Goal: Transaction & Acquisition: Download file/media

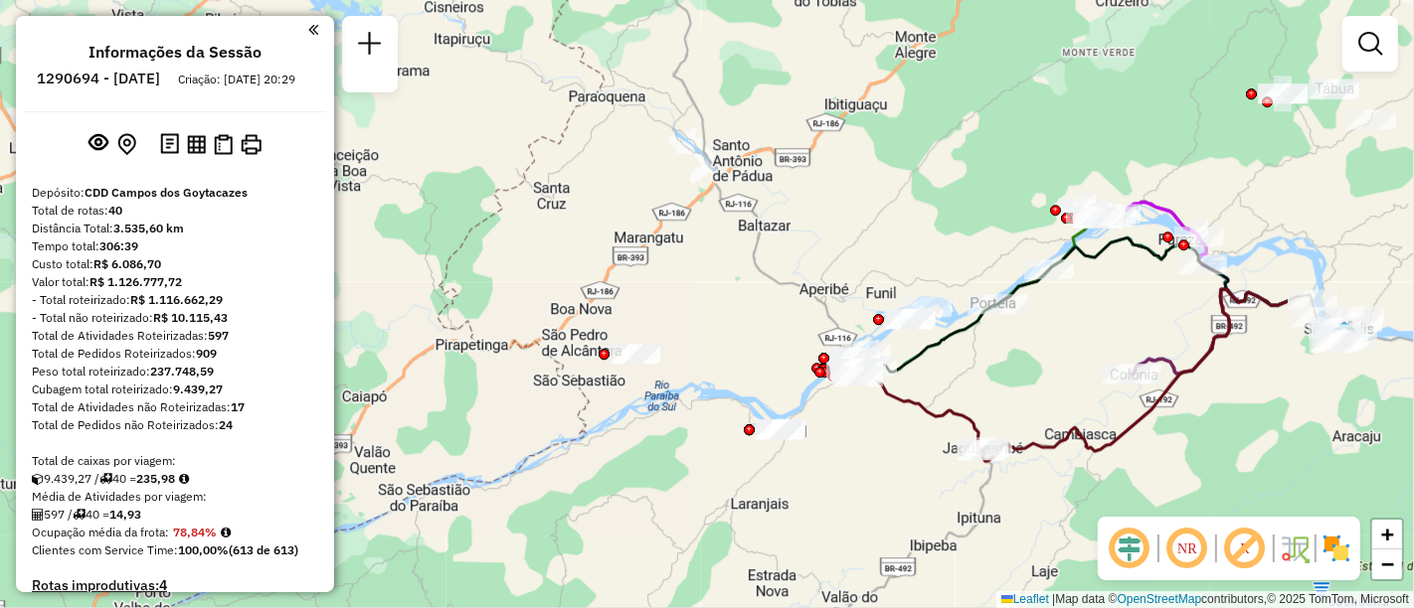
drag, startPoint x: 1218, startPoint y: 339, endPoint x: 950, endPoint y: 423, distance: 280.4
click at [950, 423] on icon at bounding box center [917, 404] width 139 height 92
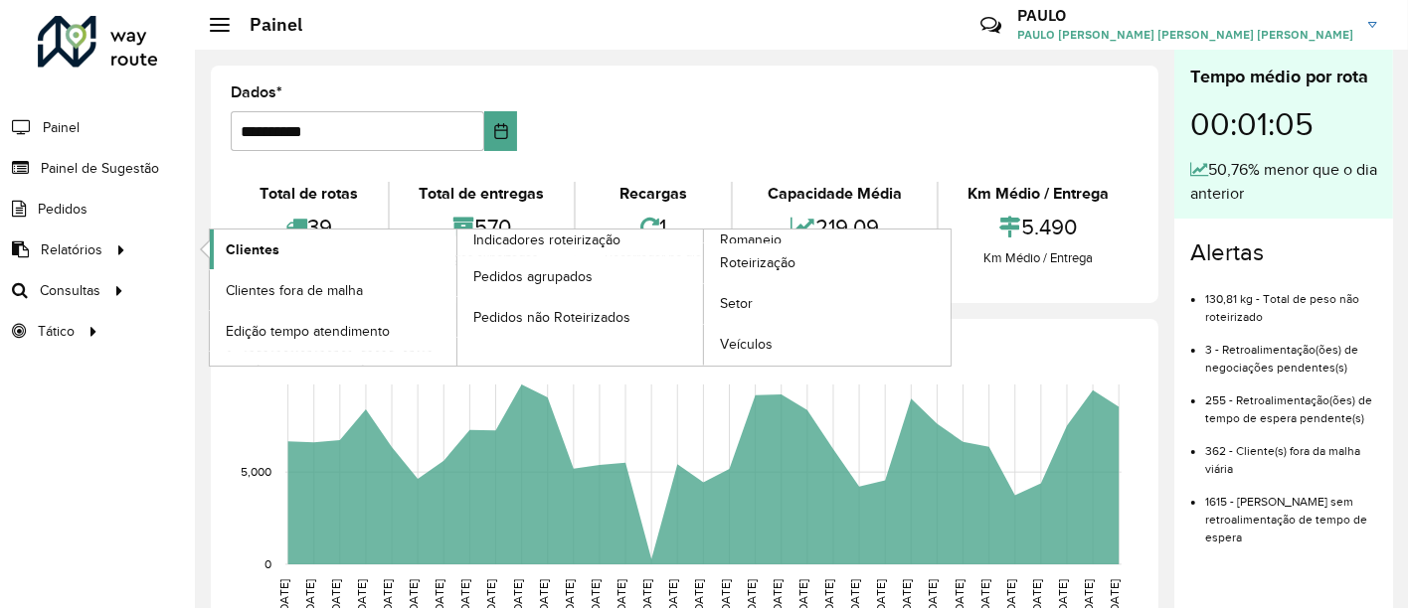
click at [244, 252] on font "Clientes" at bounding box center [253, 250] width 54 height 16
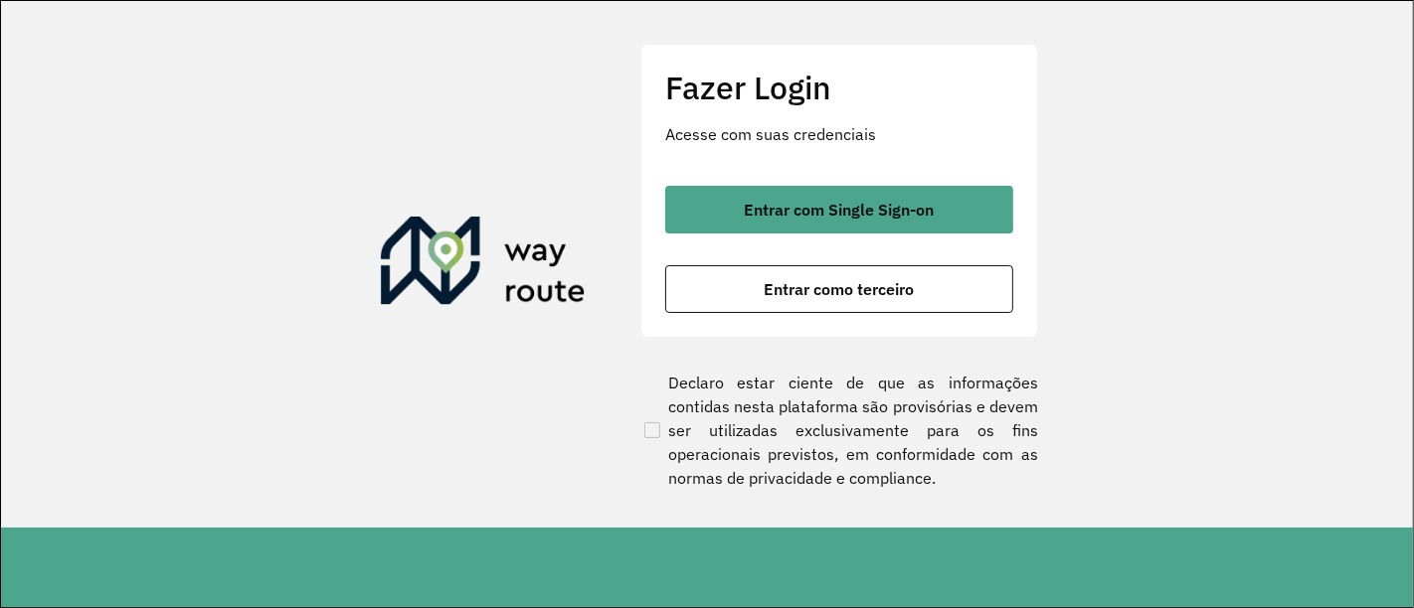
click at [768, 239] on div "Entrar com Single Sign-on Entrar como terceiro" at bounding box center [839, 249] width 348 height 127
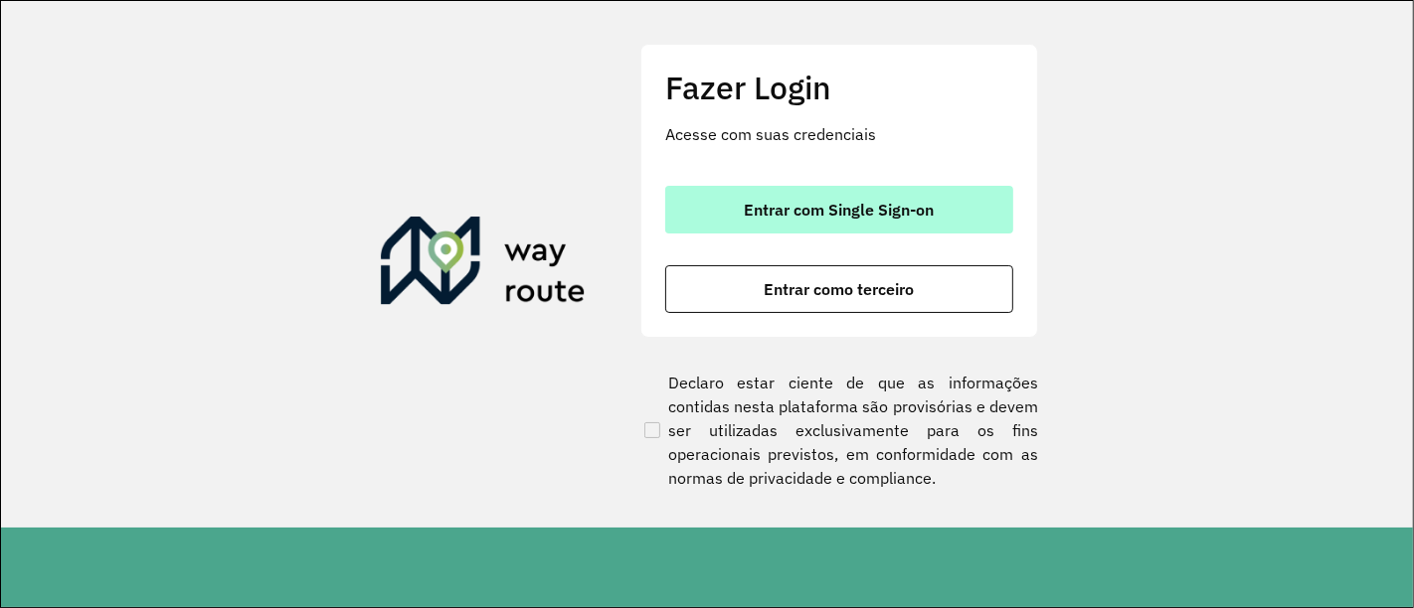
click at [778, 211] on font "Entrar com Single Sign-on" at bounding box center [840, 210] width 190 height 20
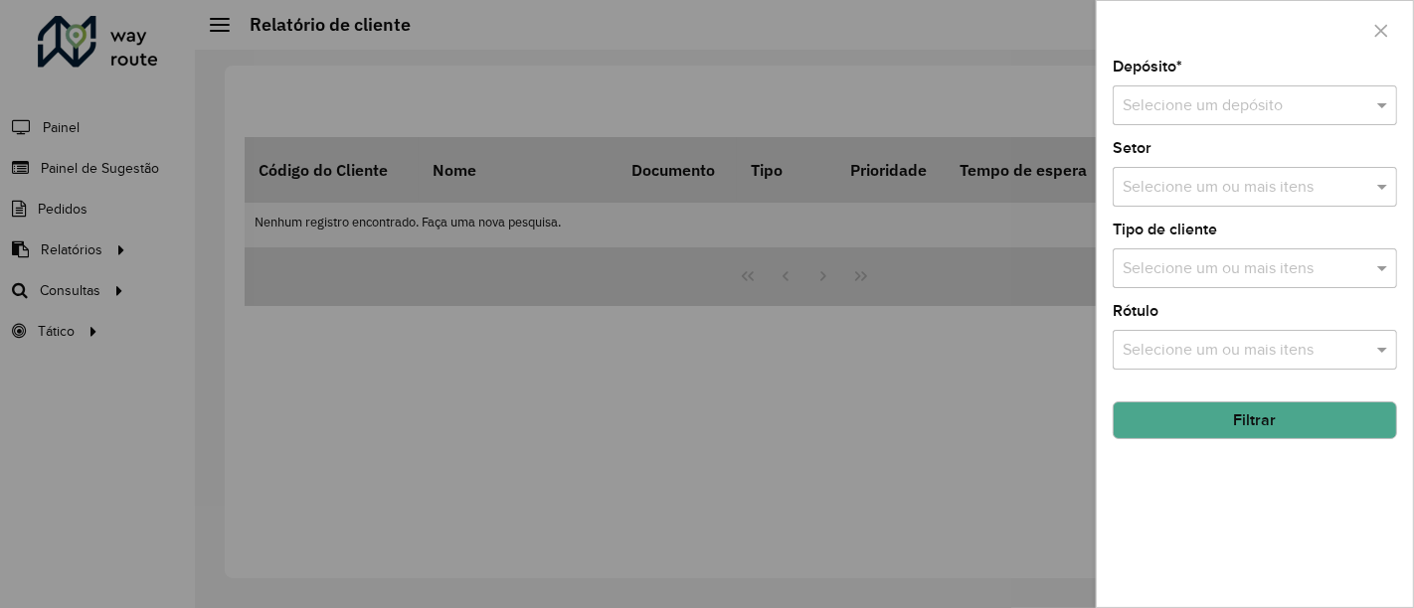
click at [513, 408] on div at bounding box center [707, 304] width 1414 height 608
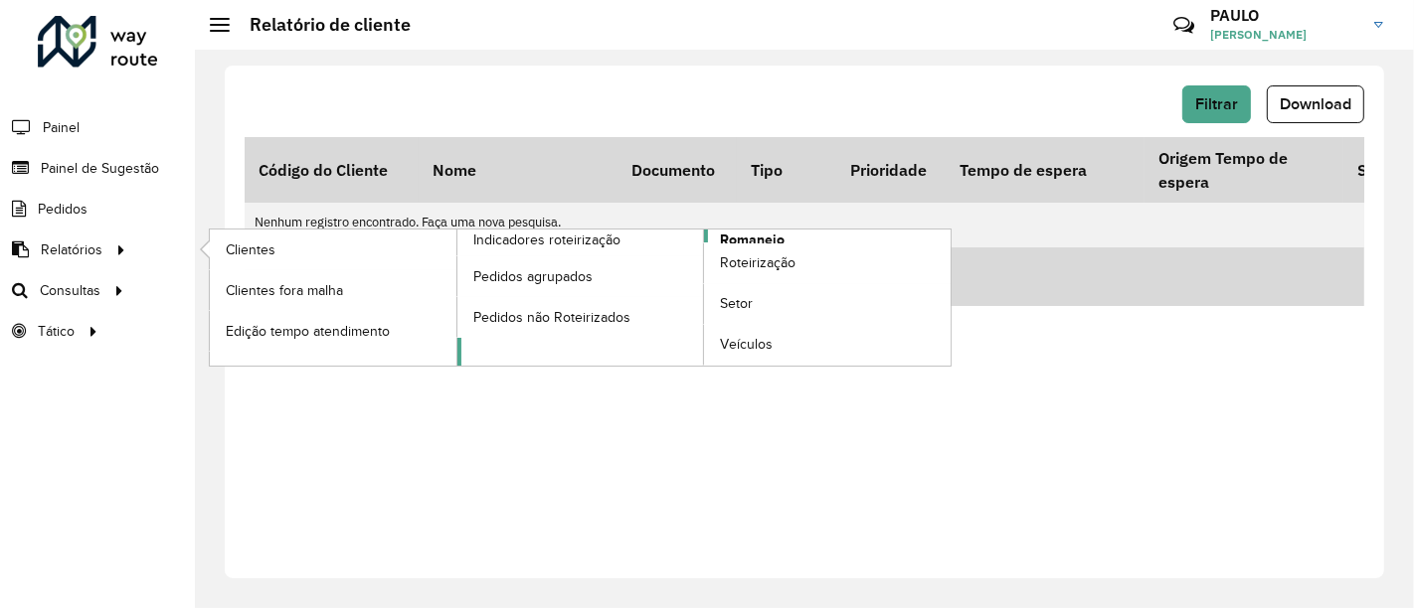
click at [744, 240] on span "Romaneio" at bounding box center [752, 240] width 65 height 21
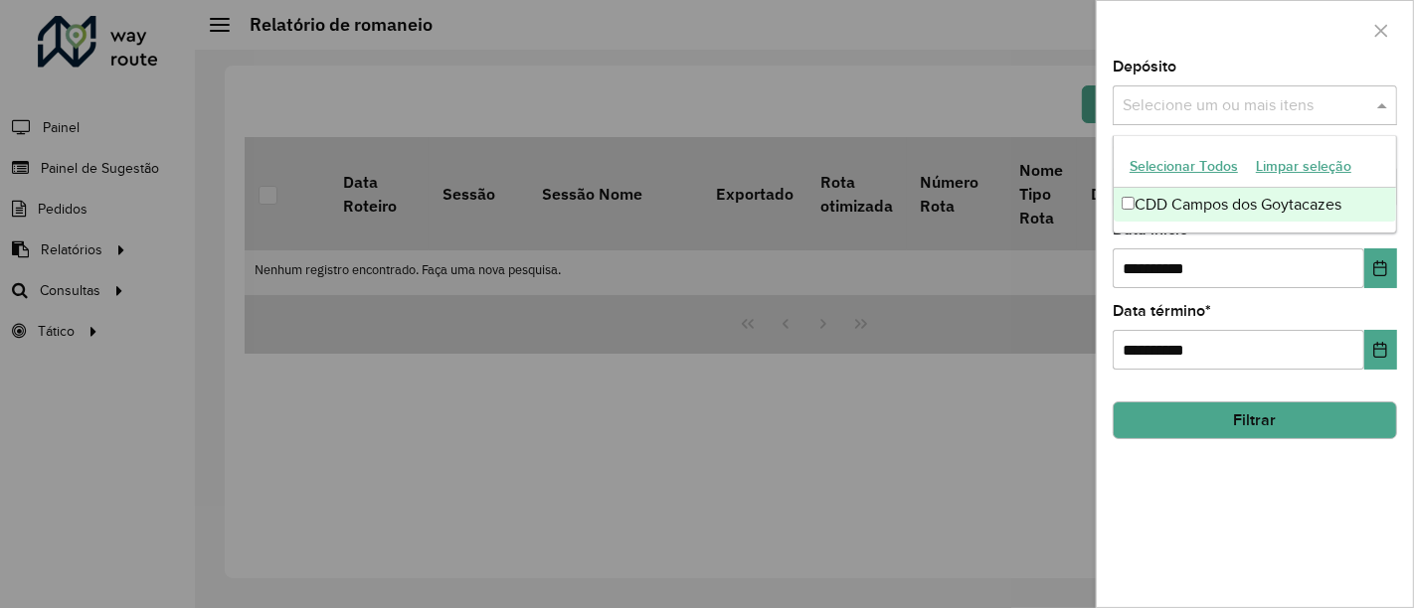
click at [1148, 107] on input "text" at bounding box center [1244, 106] width 254 height 24
click at [1167, 206] on div "CDD Campos dos Goytacazes" at bounding box center [1254, 205] width 283 height 34
click at [1375, 257] on button "Choose Date" at bounding box center [1380, 269] width 33 height 40
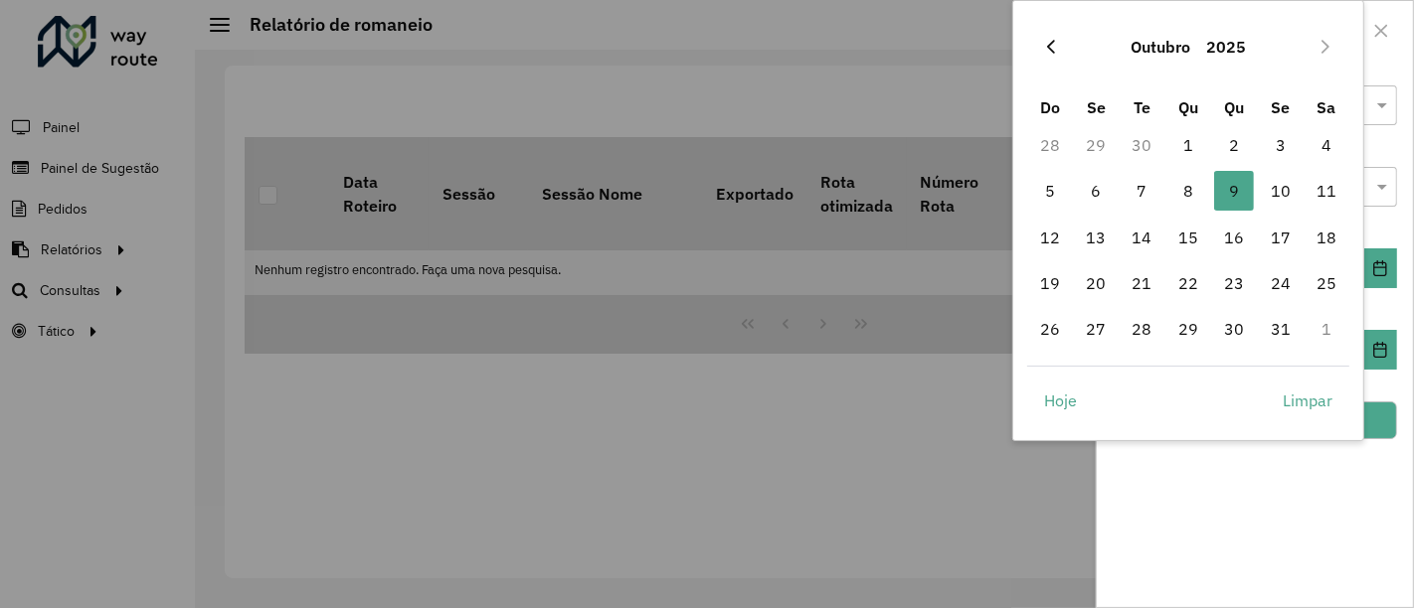
click at [1050, 51] on icon "Previous Month" at bounding box center [1051, 47] width 16 height 16
click at [1104, 140] on span "1" at bounding box center [1096, 145] width 40 height 40
type input "**********"
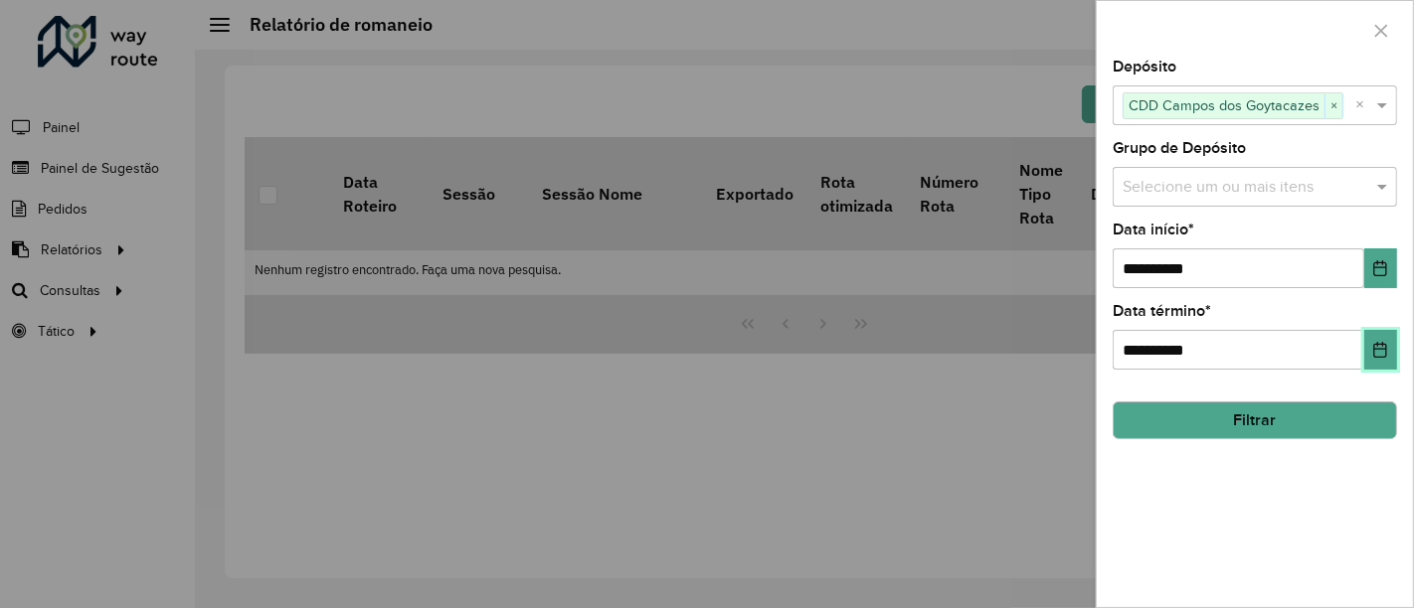
click at [1386, 347] on icon "Choose Date" at bounding box center [1380, 350] width 13 height 16
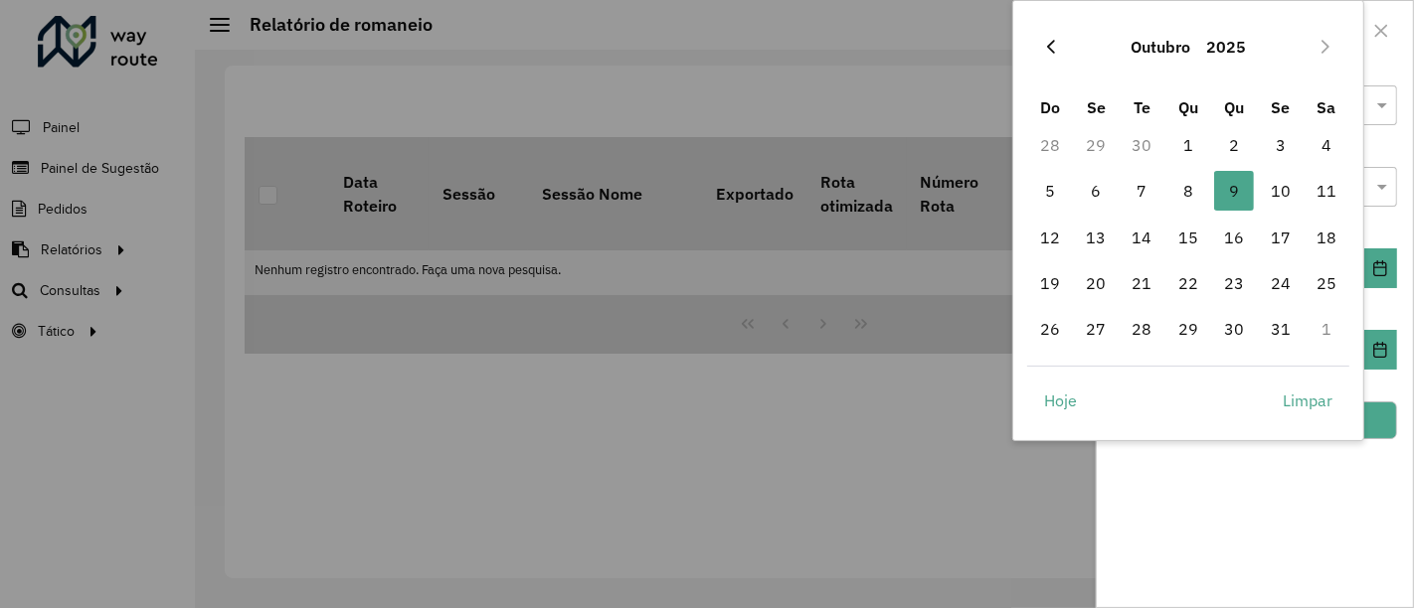
click at [1047, 32] on button "Previous Month" at bounding box center [1051, 47] width 32 height 32
click at [1156, 313] on span "30" at bounding box center [1142, 329] width 40 height 40
type input "**********"
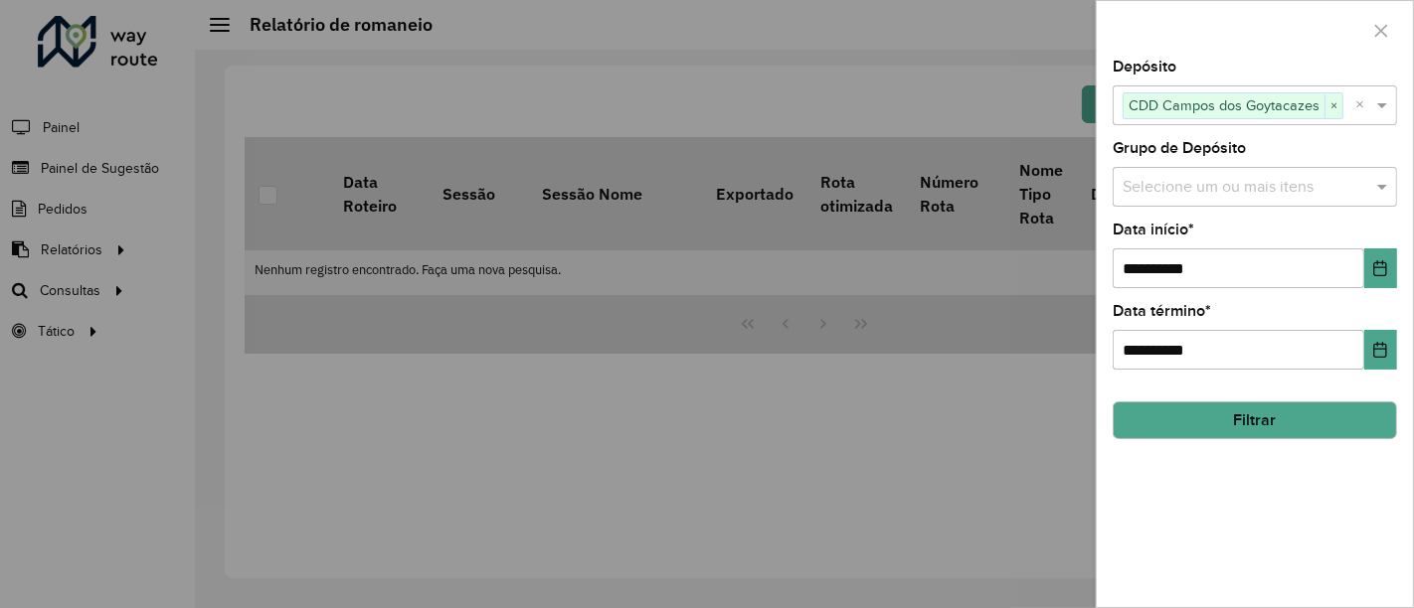
click at [1232, 412] on button "Filtrar" at bounding box center [1254, 421] width 284 height 38
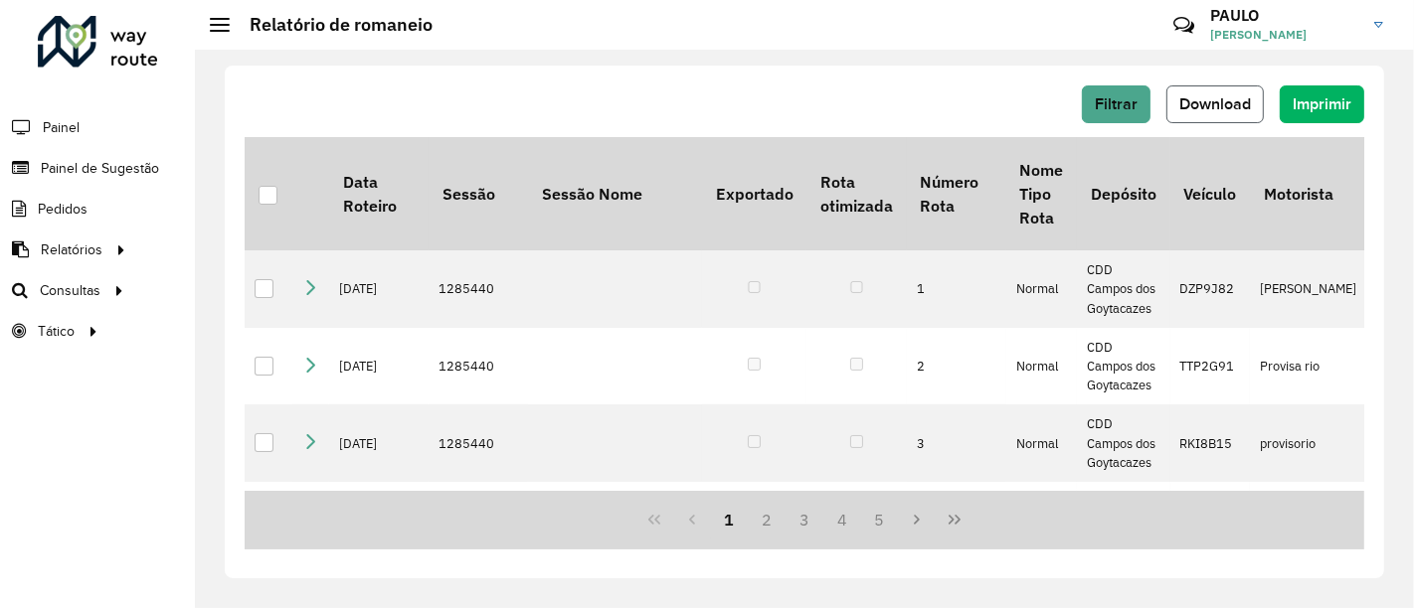
click at [1230, 97] on span "Download" at bounding box center [1215, 103] width 72 height 17
